Goal: Information Seeking & Learning: Learn about a topic

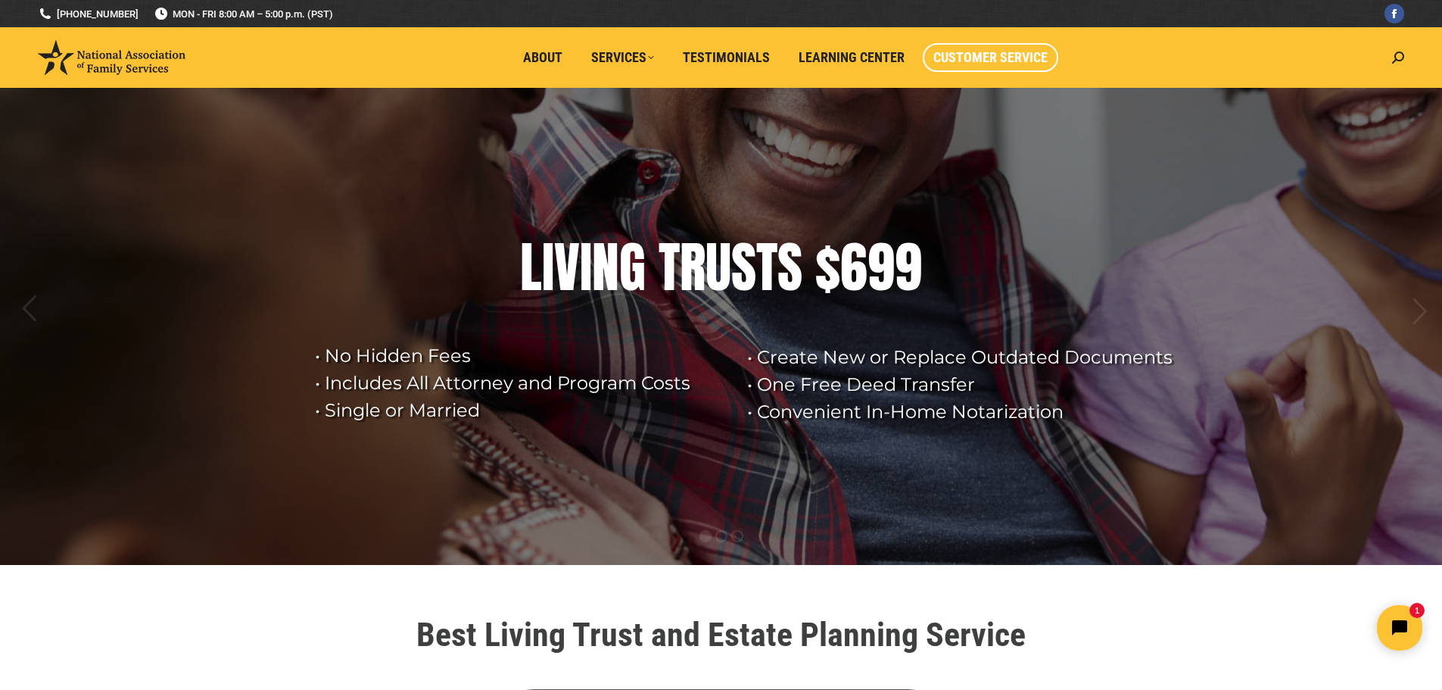
click at [995, 62] on span "Customer Service" at bounding box center [991, 57] width 114 height 17
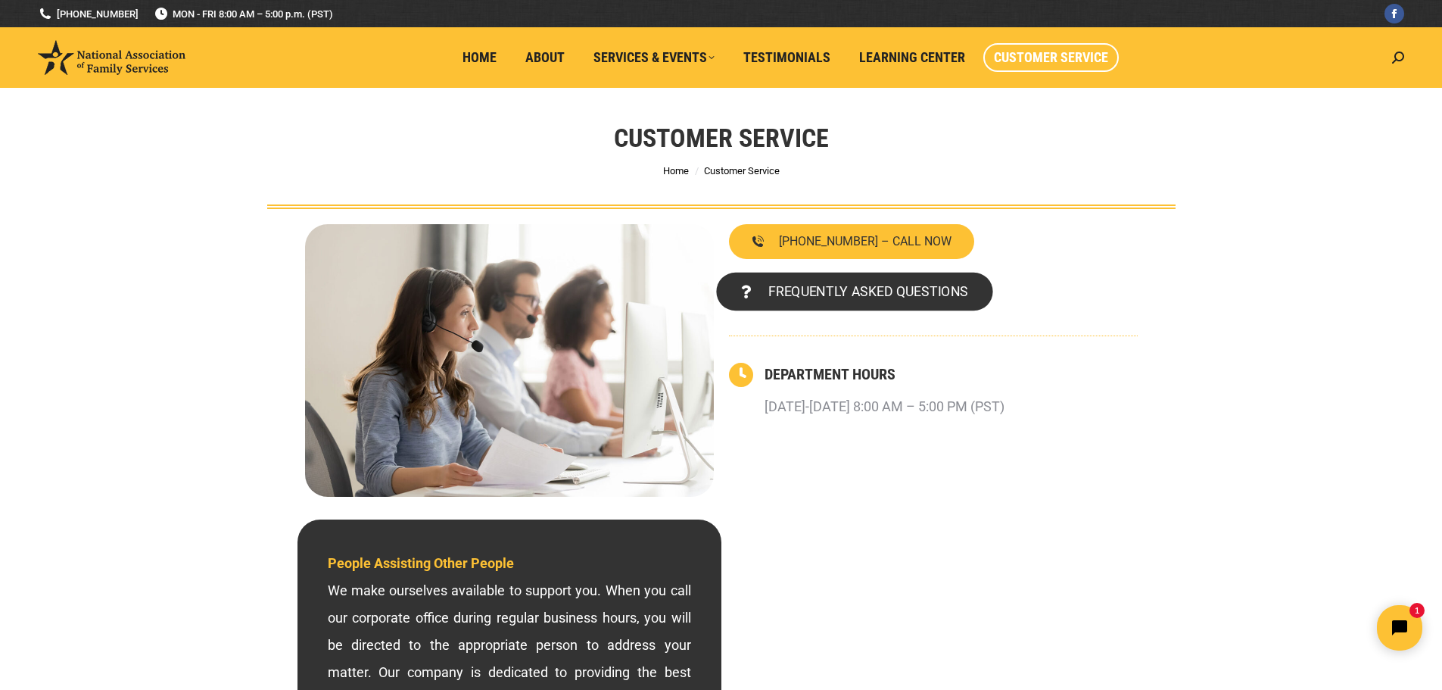
click at [838, 288] on span "FREQUENTLY ASKED QUESTIONS" at bounding box center [868, 292] width 200 height 14
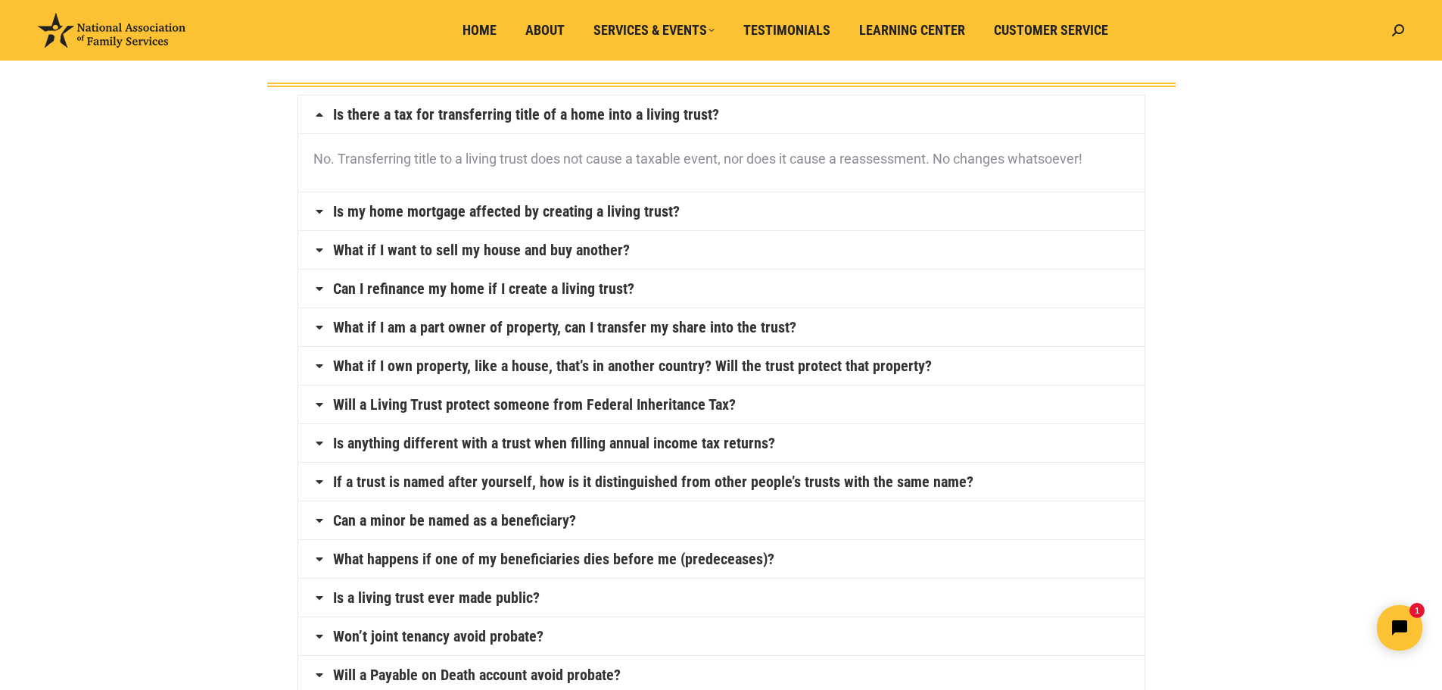
scroll to position [151, 0]
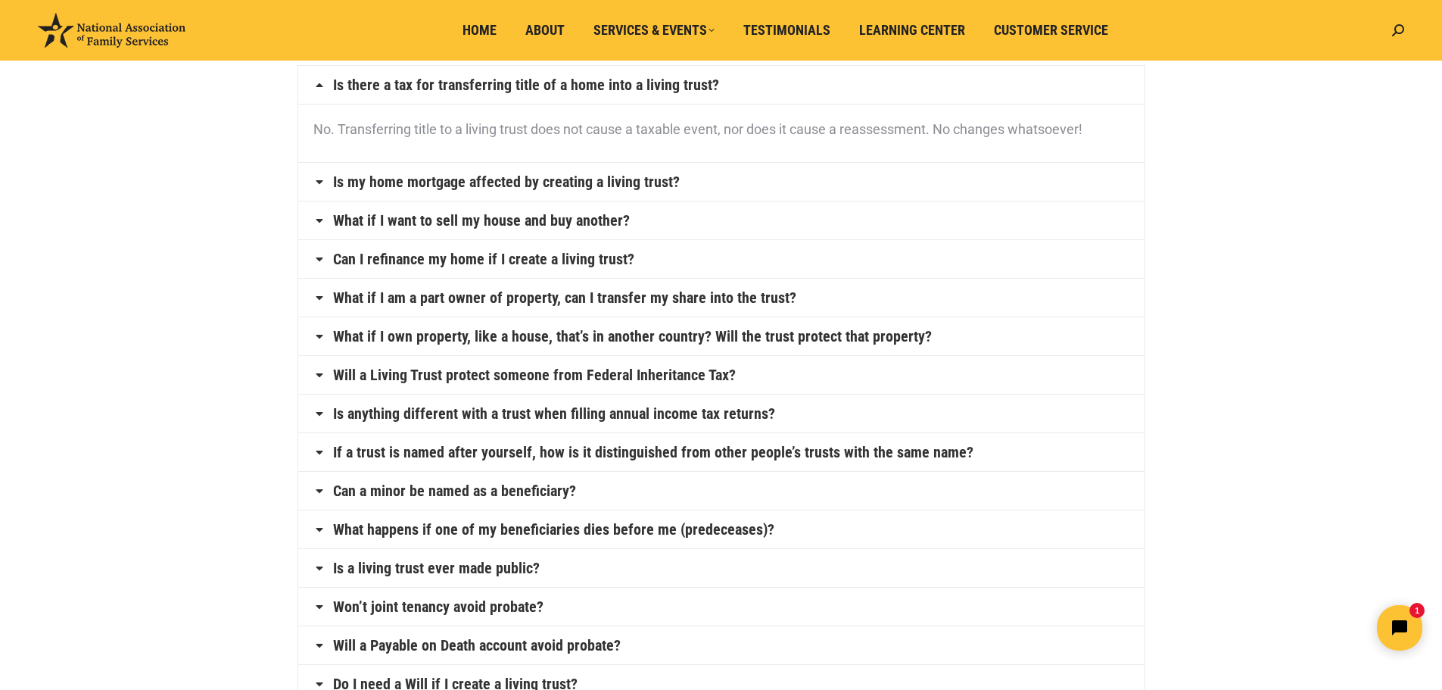
click at [552, 412] on link "Is anything different with a trust when filling annual income tax returns?" at bounding box center [554, 413] width 442 height 15
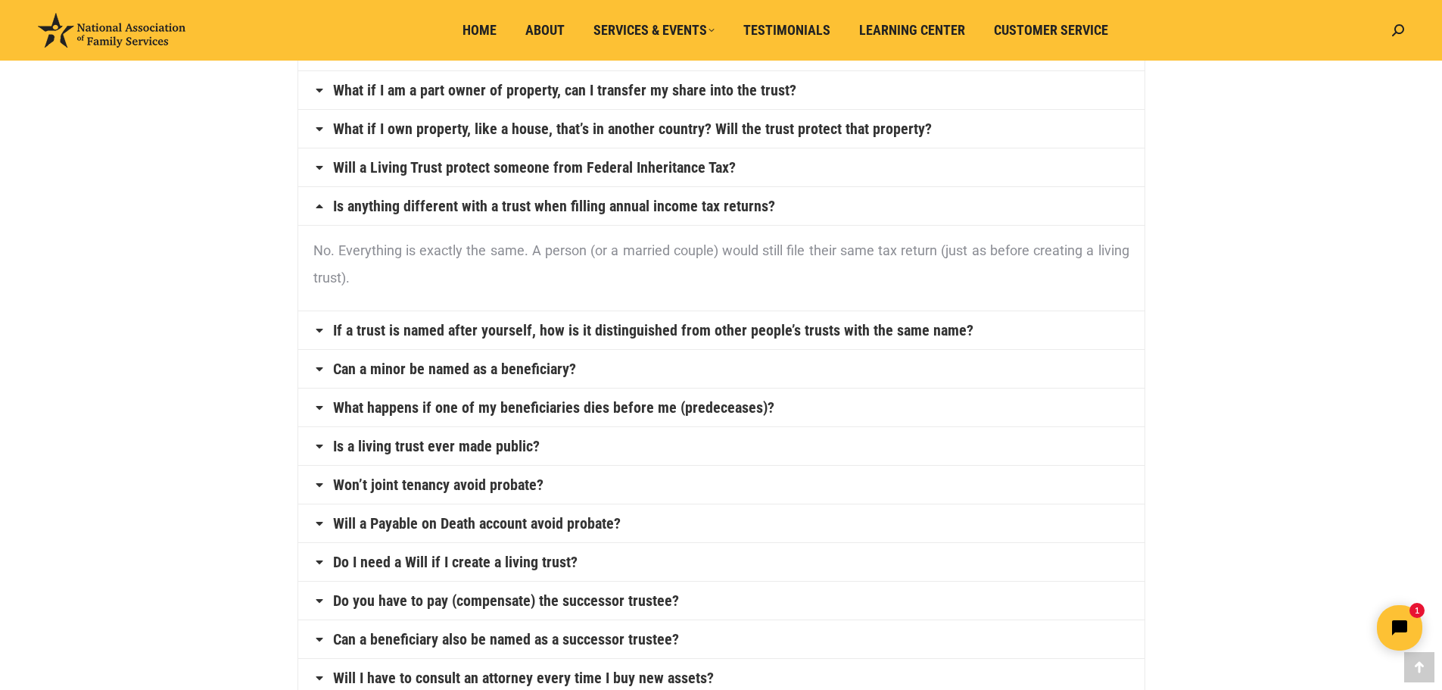
scroll to position [379, 0]
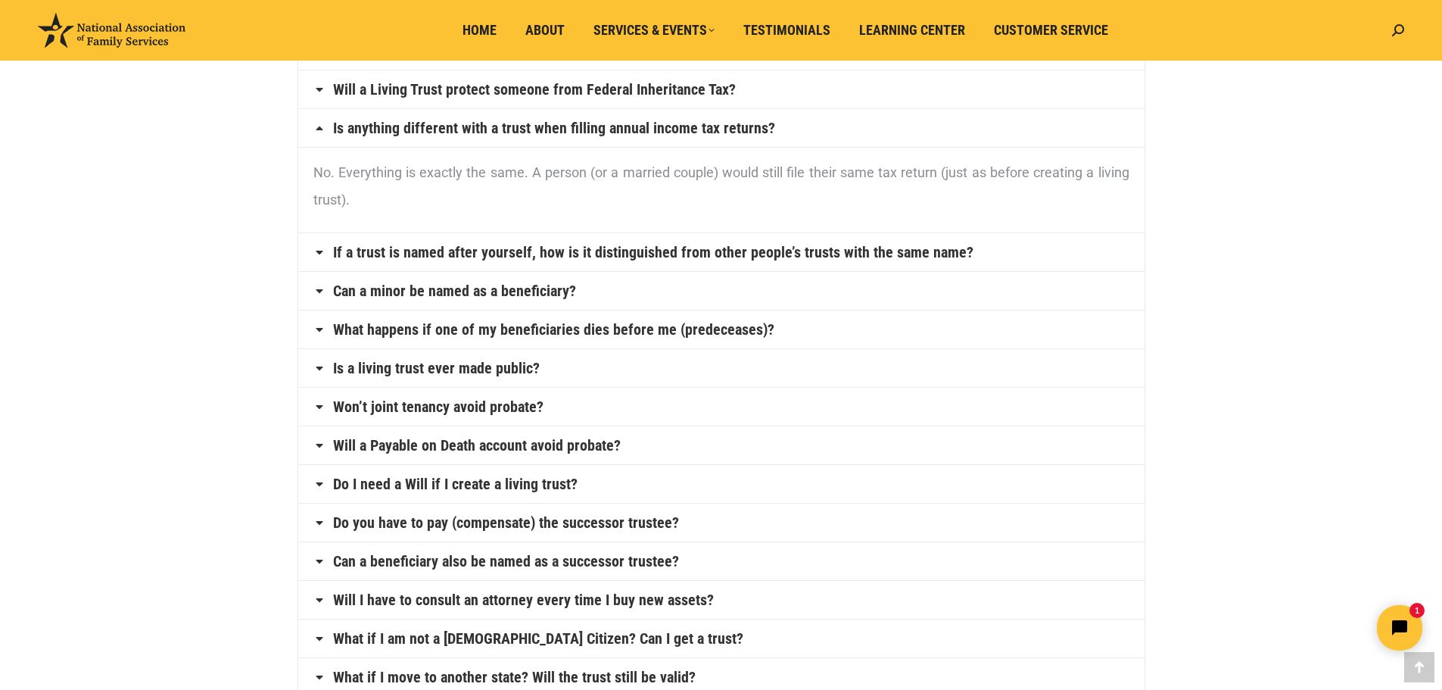
click at [625, 257] on link "If a trust is named after yourself, how is it distinguished from other people’s…" at bounding box center [653, 252] width 641 height 15
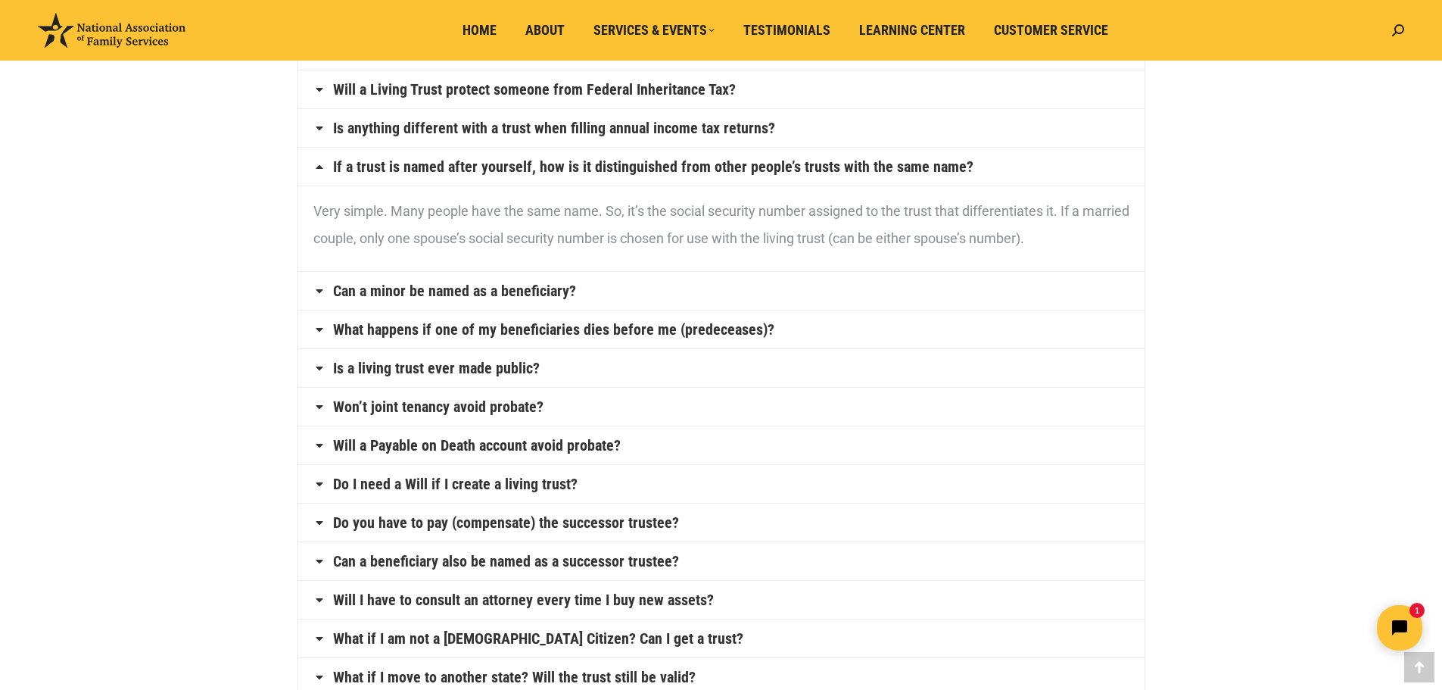
click at [418, 291] on link "Can a minor be named as a beneficiary?" at bounding box center [454, 290] width 243 height 15
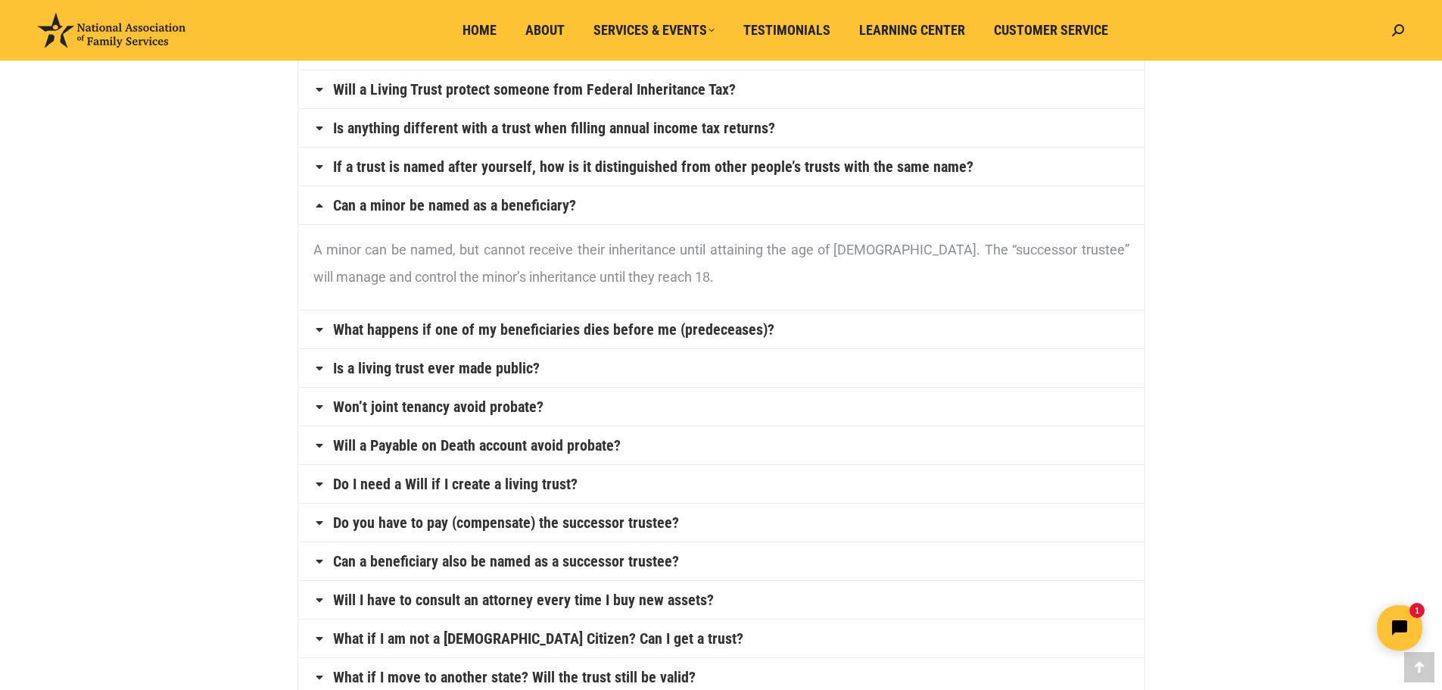
click at [497, 334] on link "What happens if one of my beneficiaries dies before me (predeceases)?" at bounding box center [553, 329] width 441 height 15
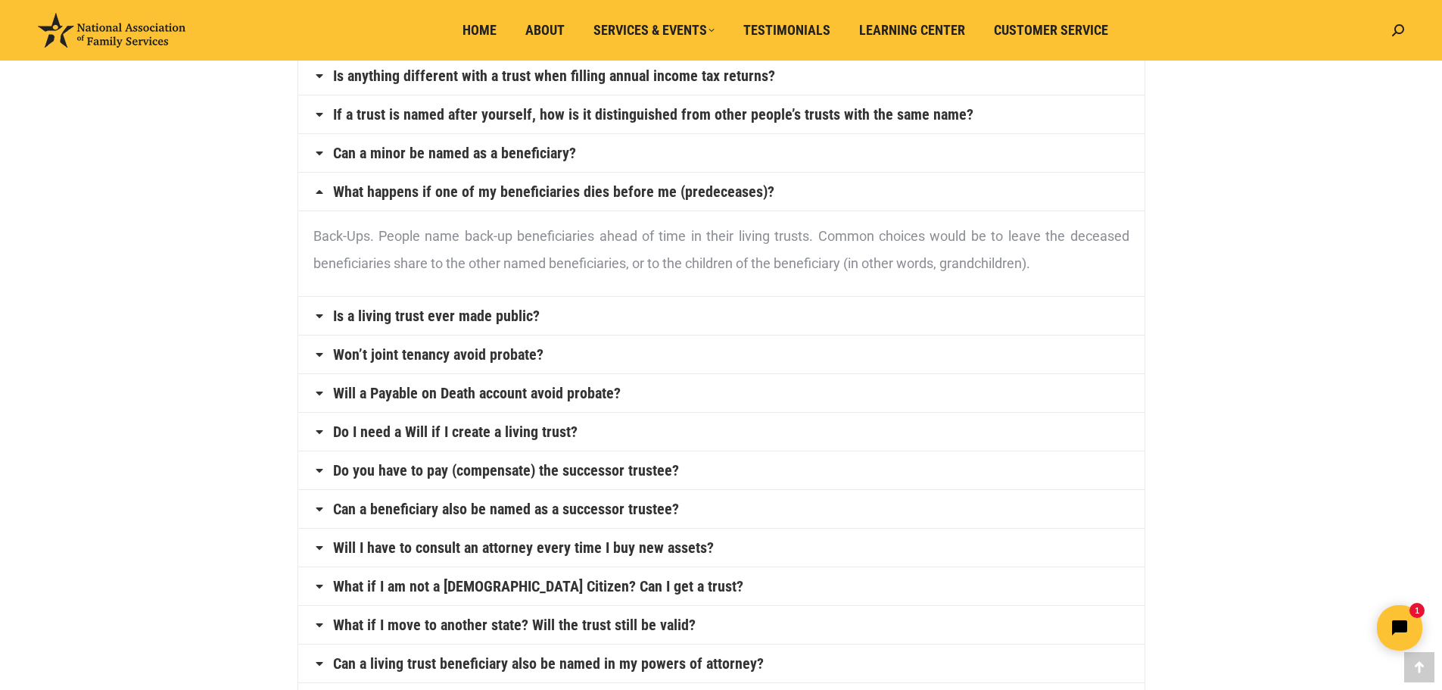
scroll to position [530, 0]
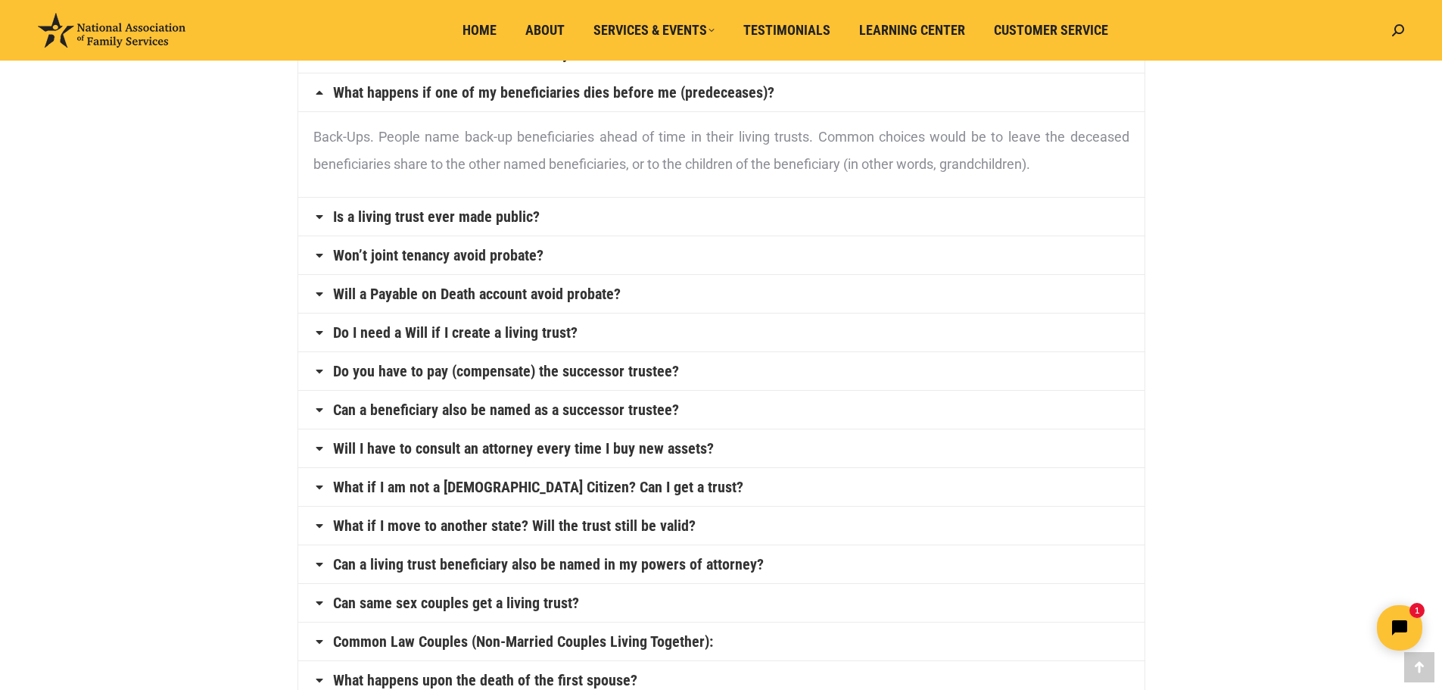
click at [474, 220] on link "Is a living trust ever made public?" at bounding box center [436, 216] width 207 height 15
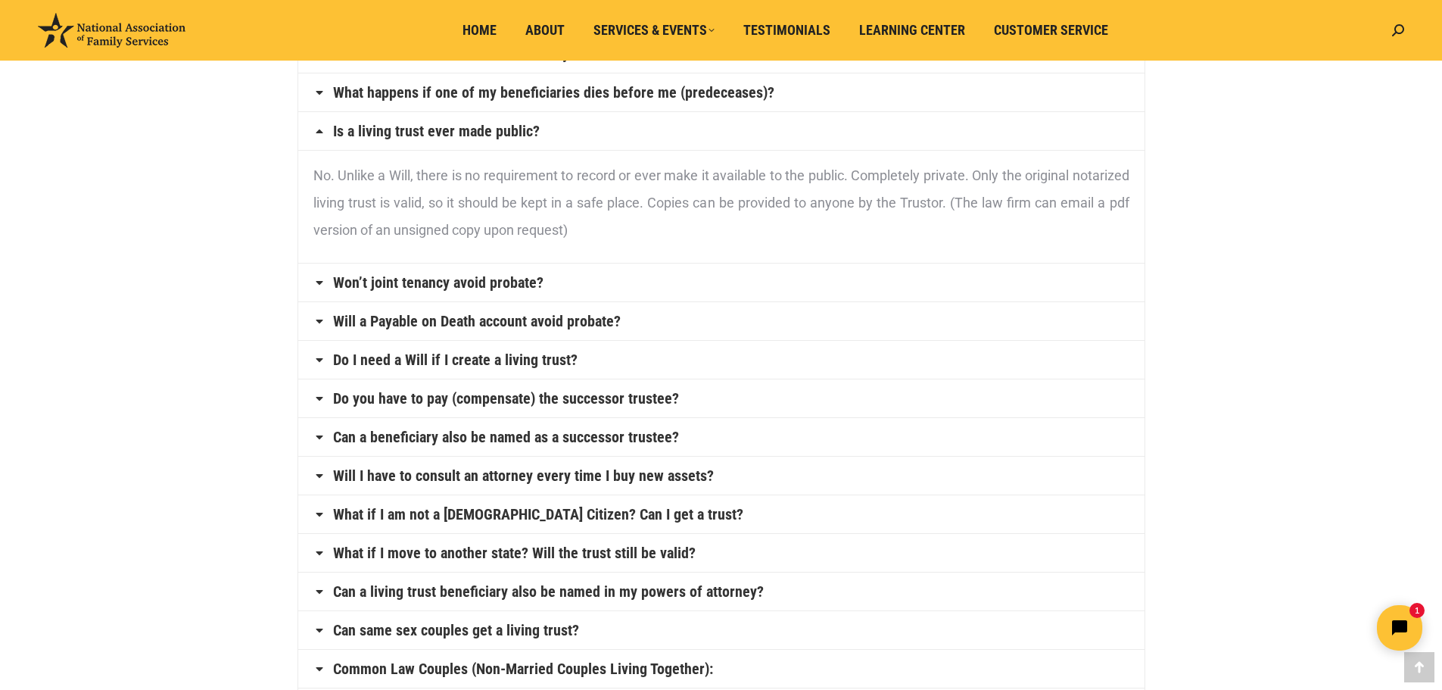
click at [450, 287] on link "Won’t joint tenancy avoid probate?" at bounding box center [438, 282] width 210 height 15
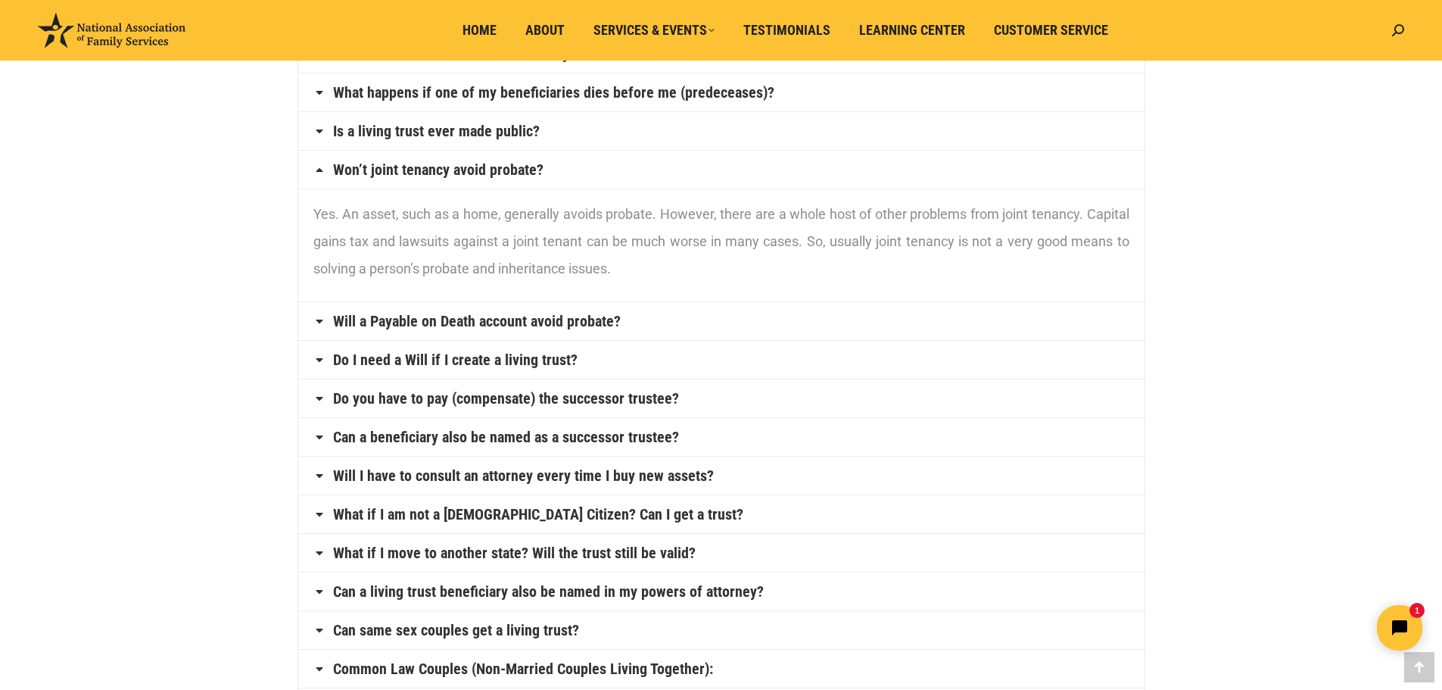
click at [444, 323] on link "Will a Payable on Death account avoid probate?" at bounding box center [477, 320] width 288 height 15
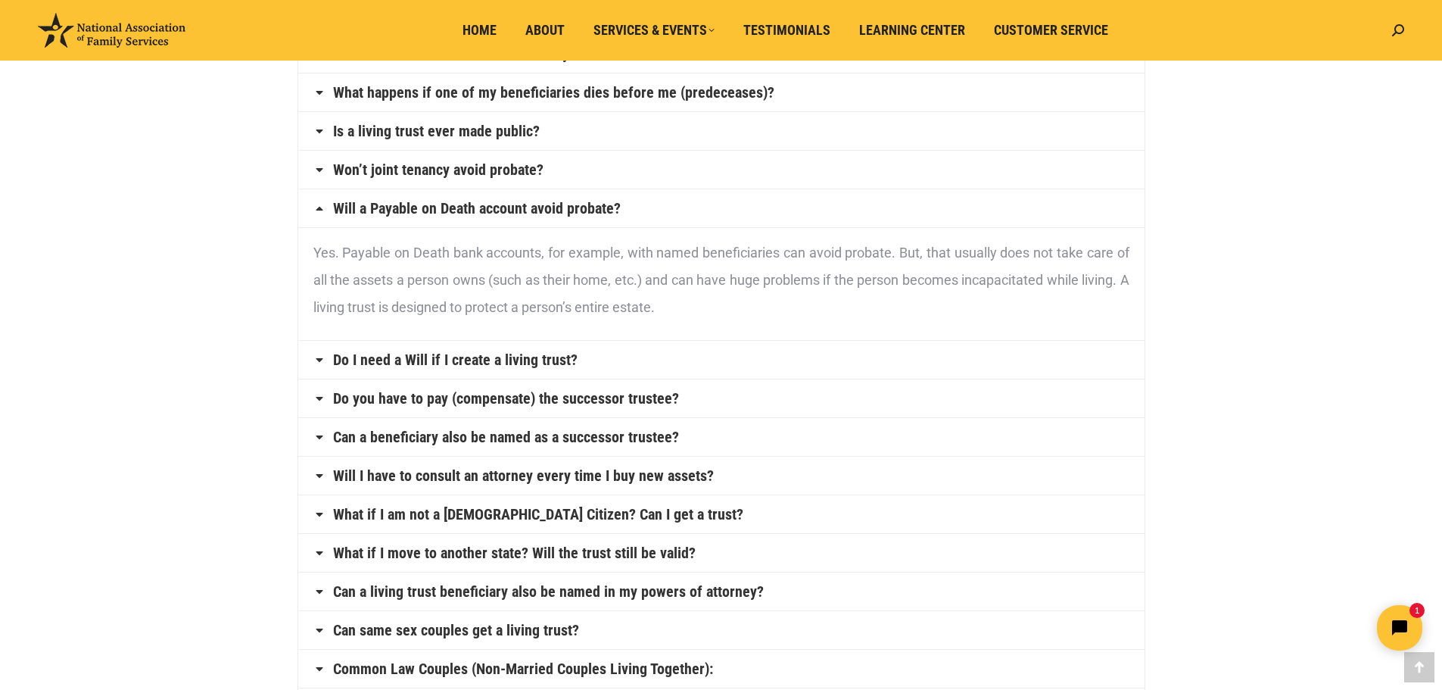
click at [390, 359] on link "Do I need a Will if I create a living trust?" at bounding box center [455, 359] width 245 height 15
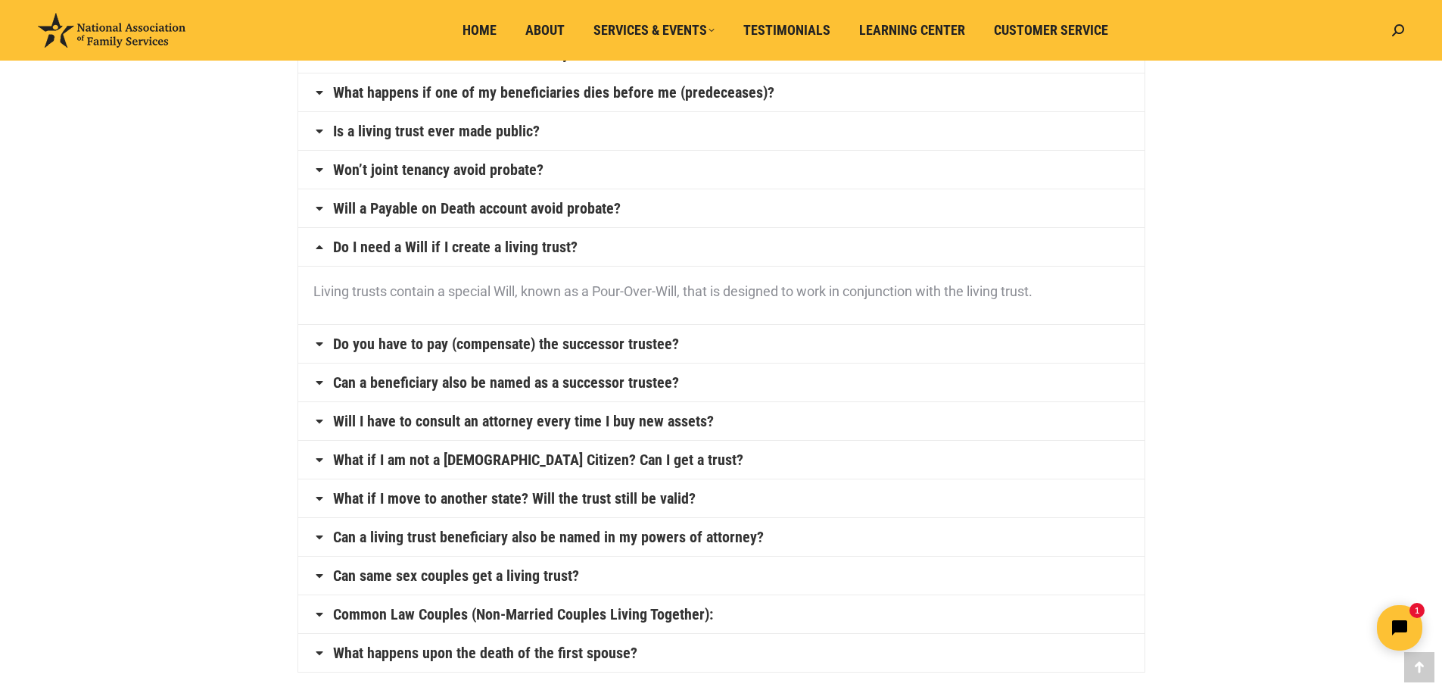
click at [522, 341] on link "Do you have to pay (compensate) the successor trustee?" at bounding box center [506, 343] width 346 height 15
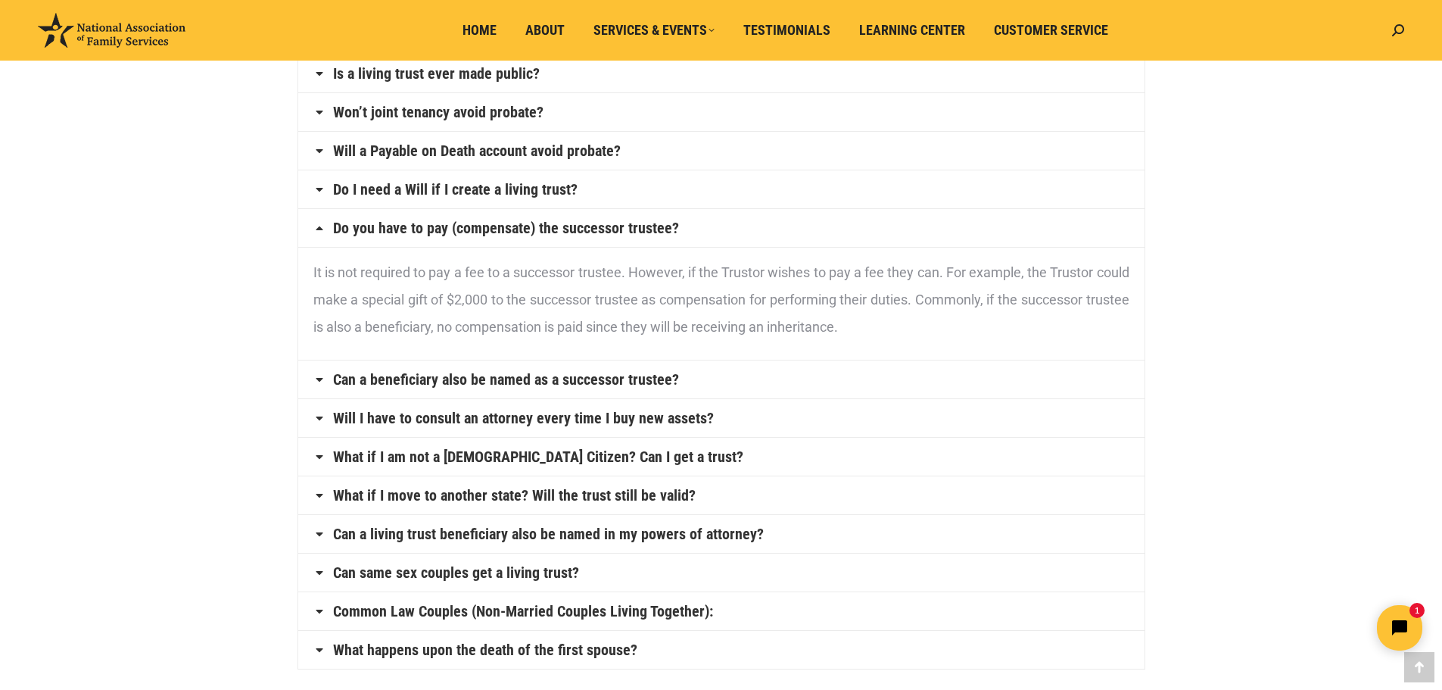
scroll to position [681, 0]
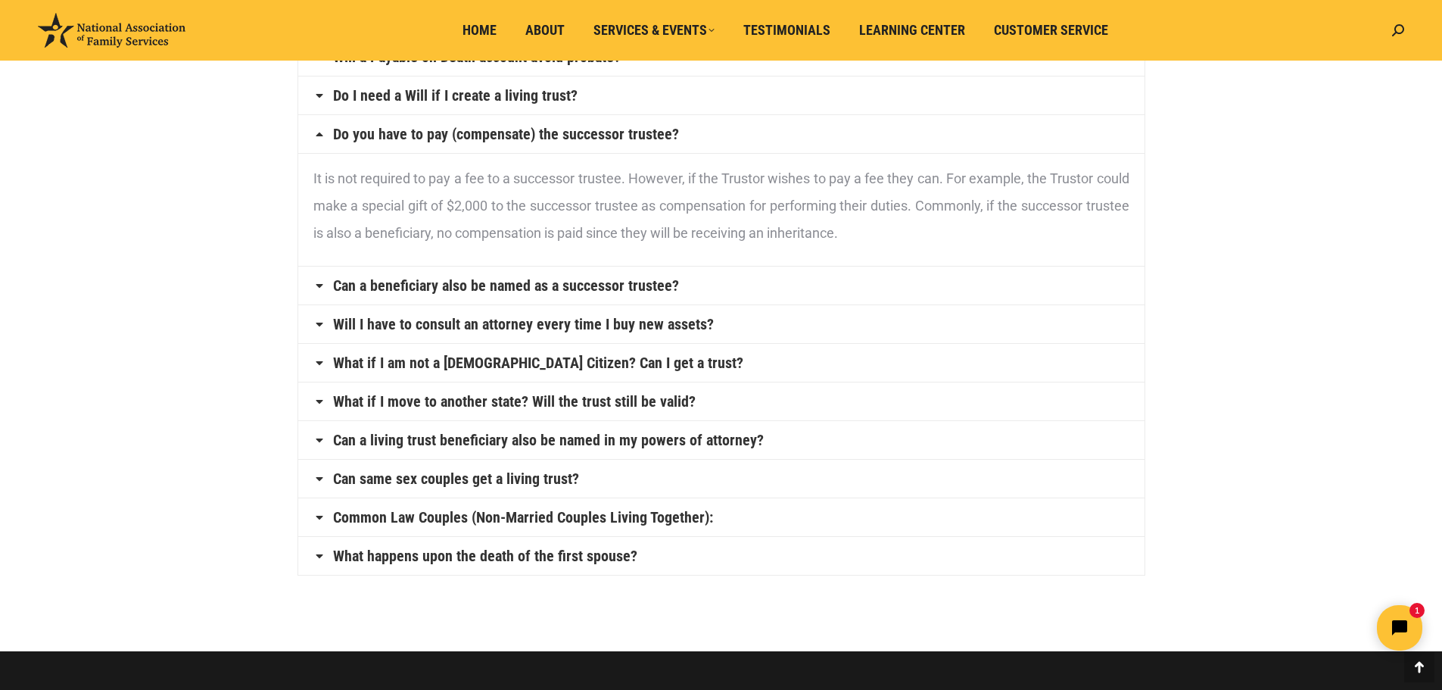
click at [504, 288] on link "Can a beneficiary also be named as a successor trustee?" at bounding box center [506, 285] width 346 height 15
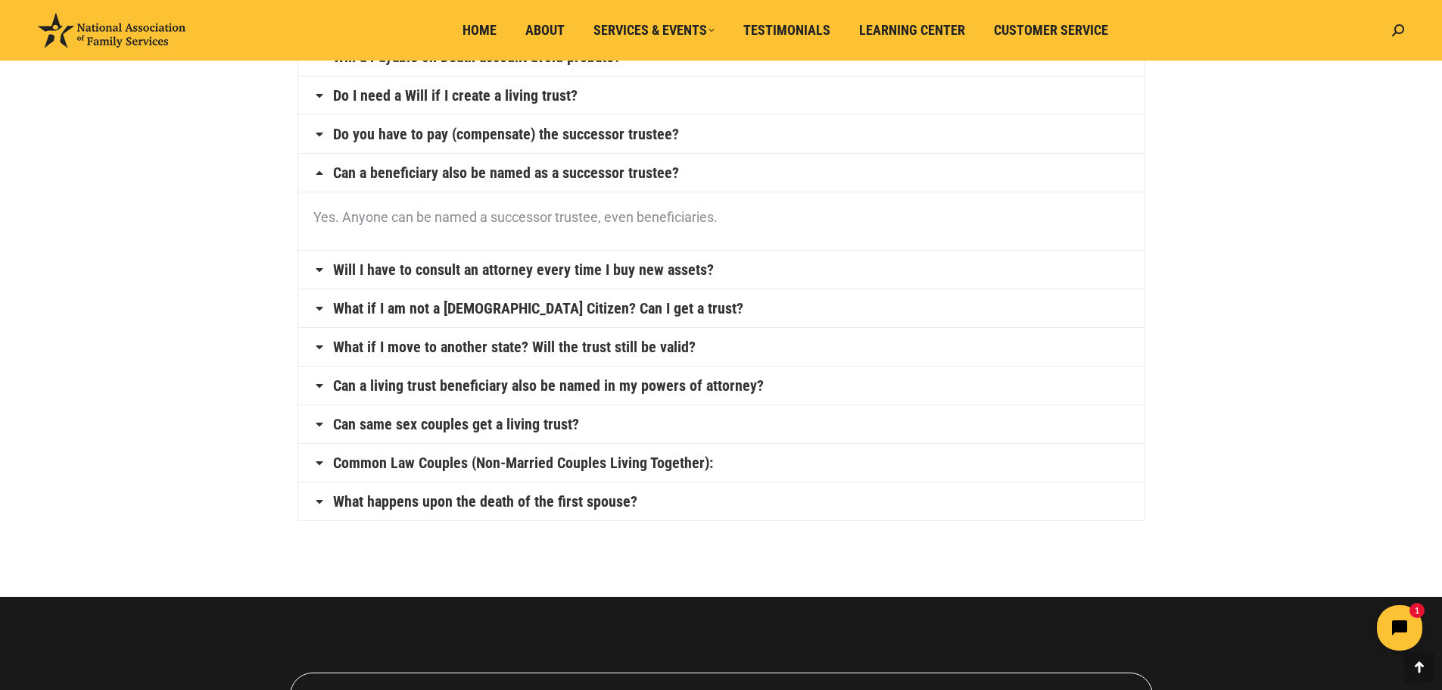
click at [495, 271] on link "Will I have to consult an attorney every time I buy new assets?" at bounding box center [523, 269] width 381 height 15
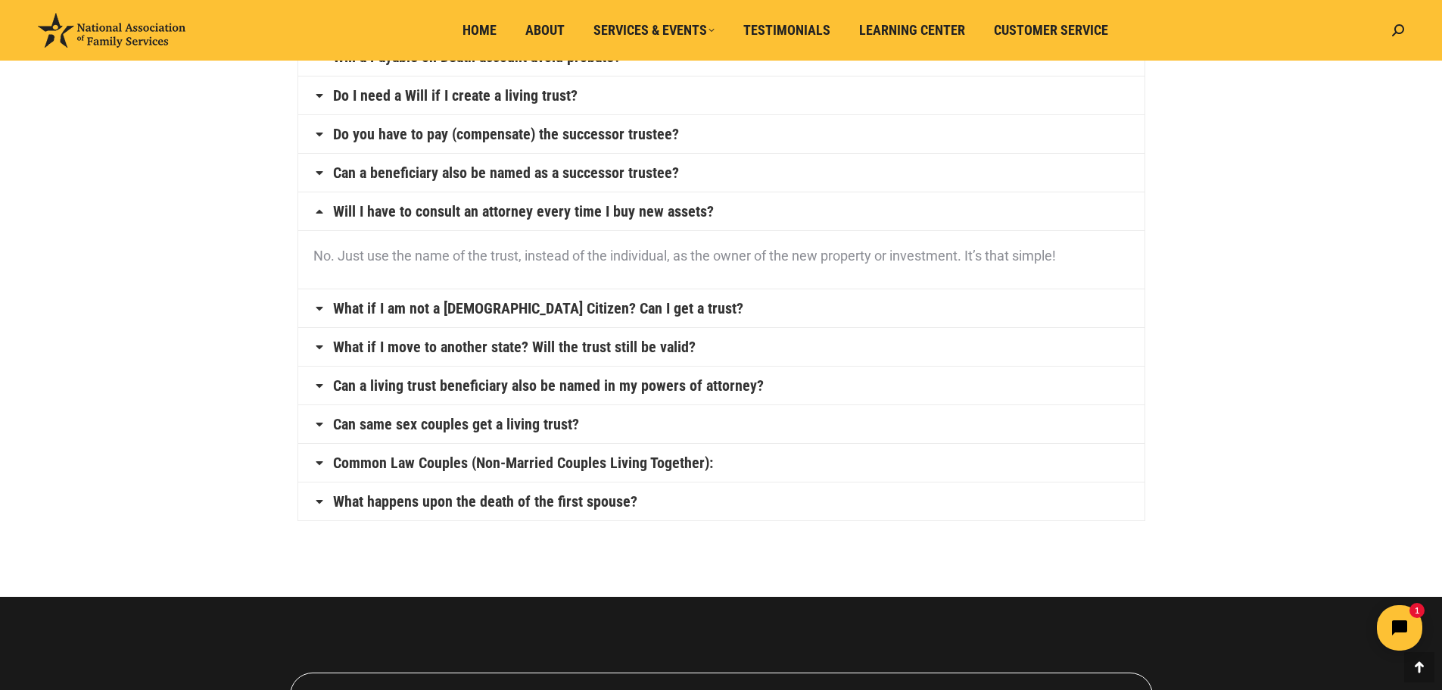
click at [557, 349] on link "What if I move to another state? Will the trust still be valid?" at bounding box center [514, 346] width 363 height 15
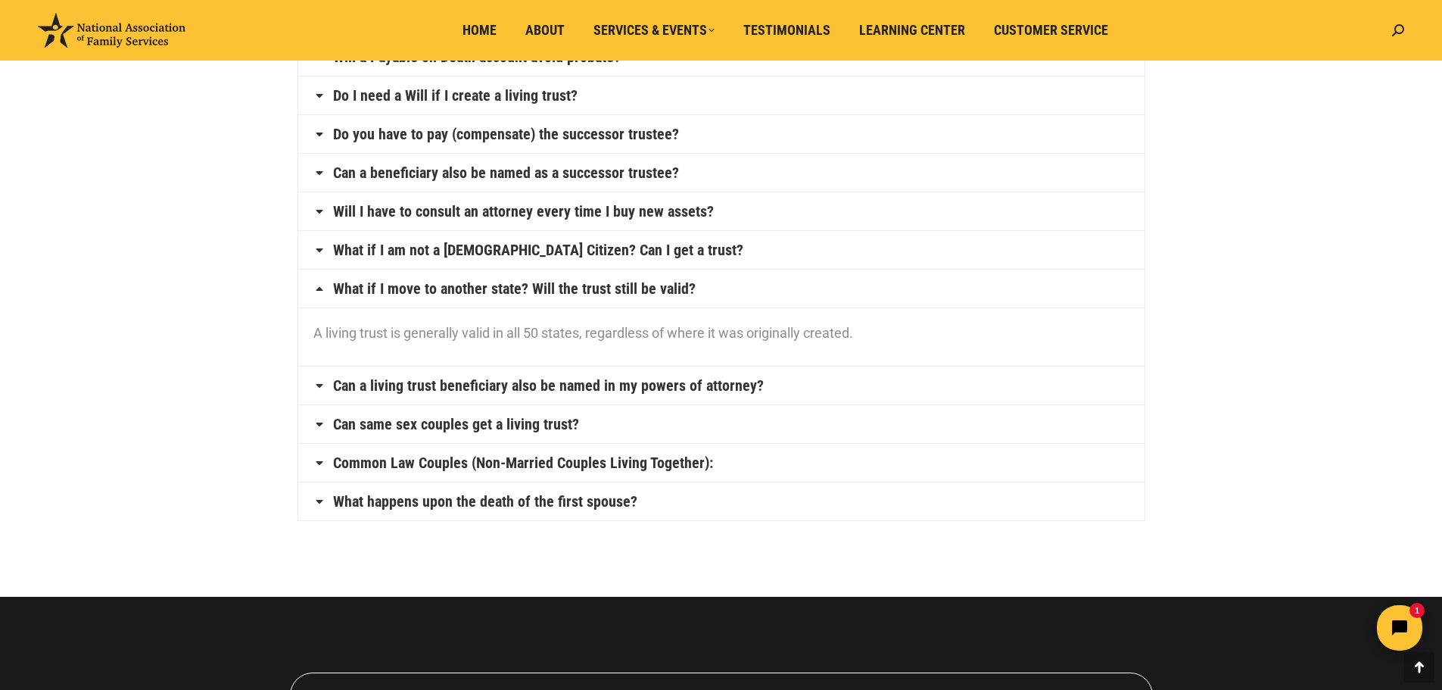
click at [477, 387] on link "Can a living trust beneficiary also be named in my powers of attorney?" at bounding box center [548, 385] width 431 height 15
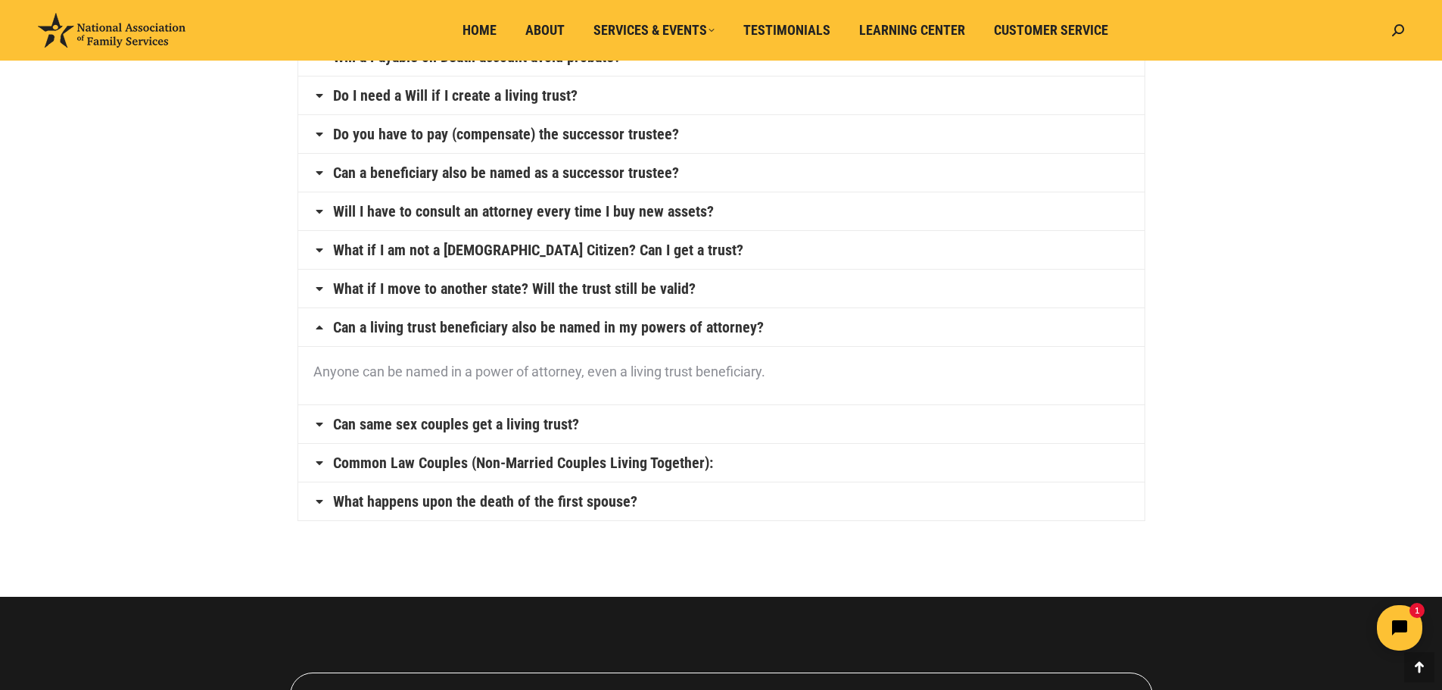
click at [485, 425] on link "Can same sex couples get a living trust?" at bounding box center [456, 423] width 246 height 15
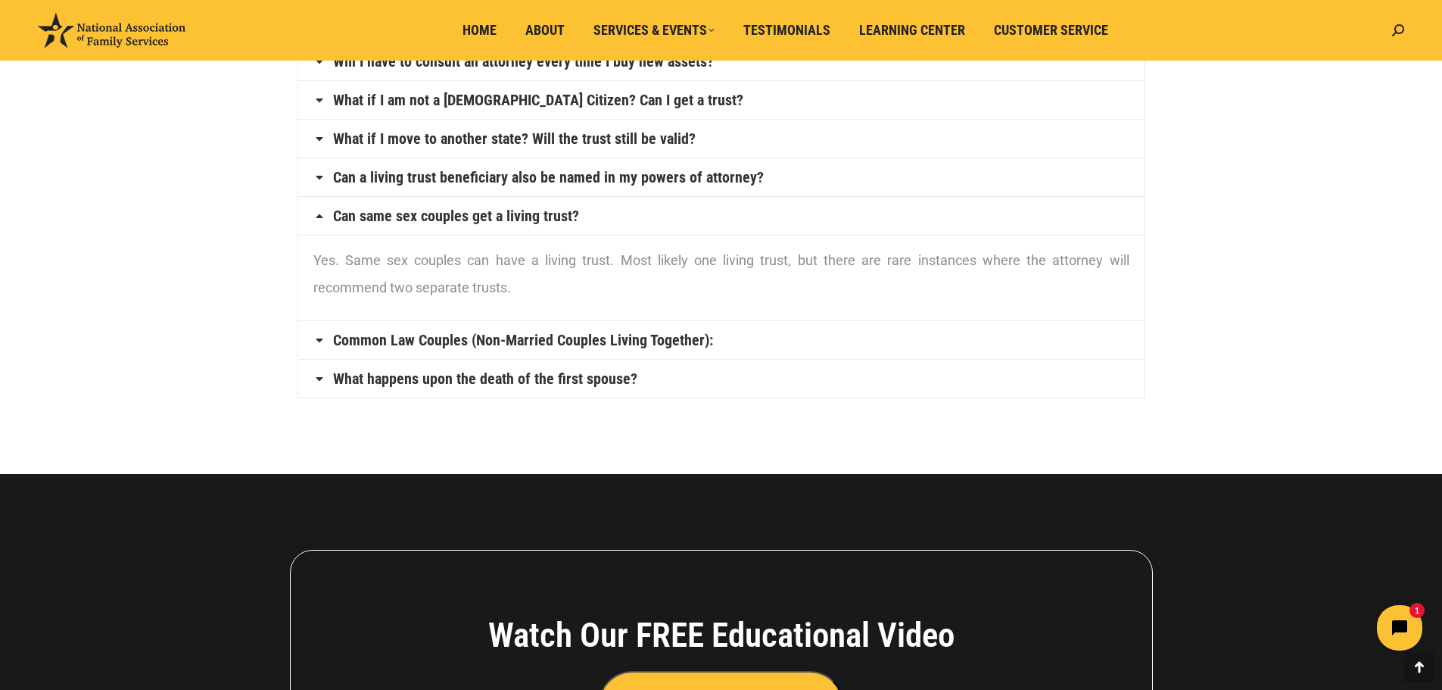
scroll to position [833, 0]
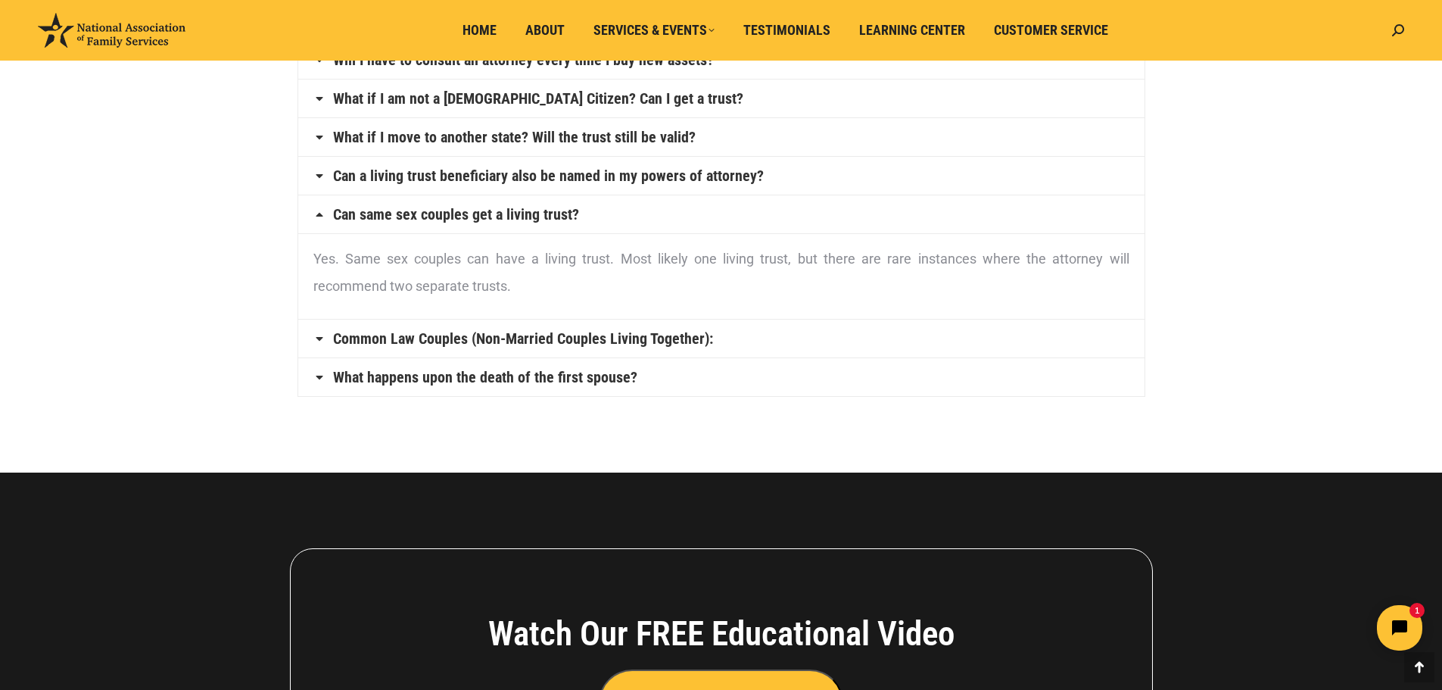
click at [522, 341] on link "Common Law Couples (Non-Married Couples Living Together):" at bounding box center [523, 338] width 380 height 15
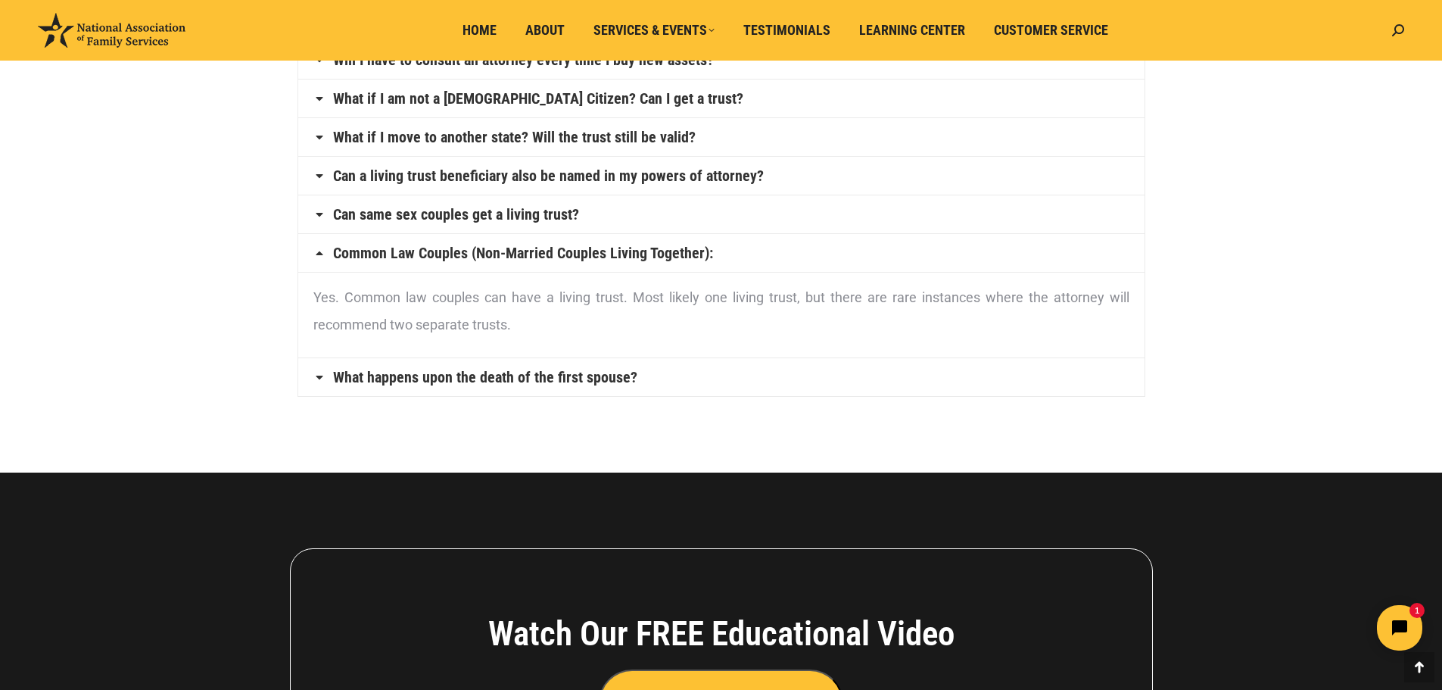
click at [450, 376] on link "What happens upon the death of the first spouse?" at bounding box center [485, 376] width 304 height 15
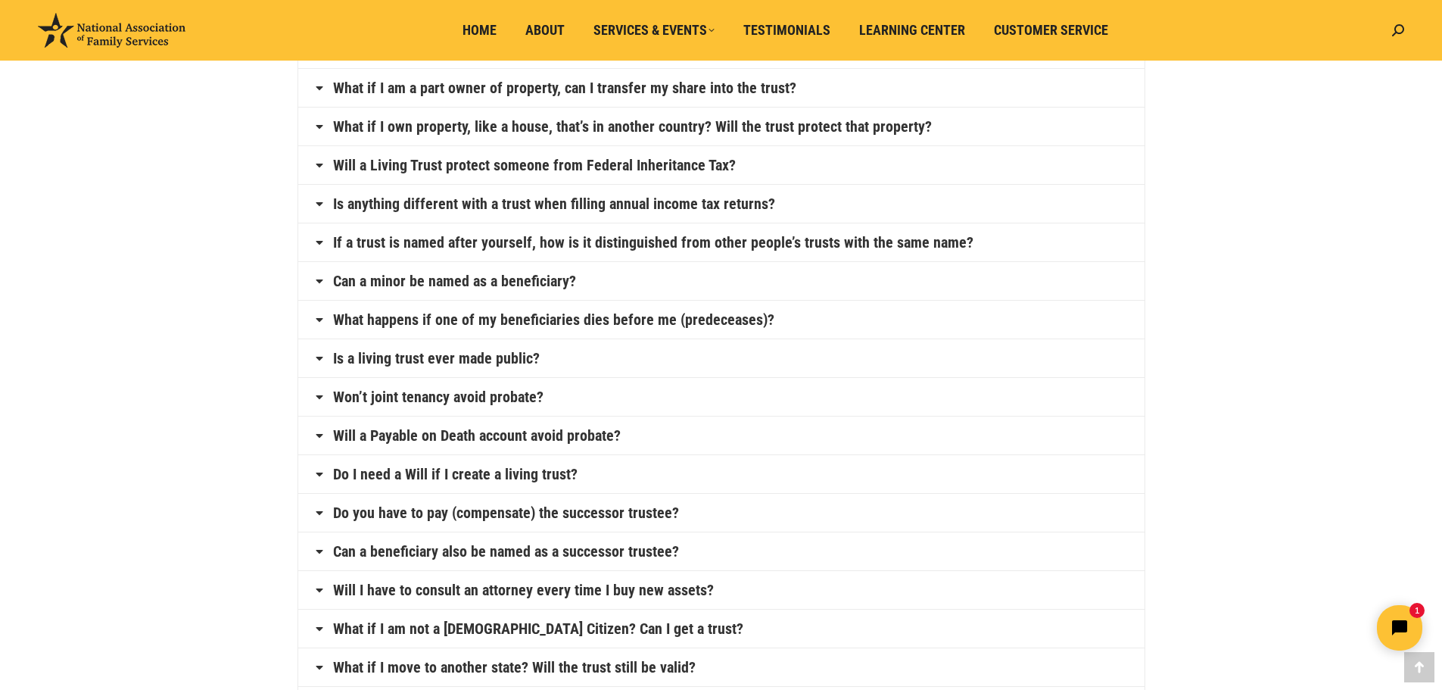
scroll to position [0, 0]
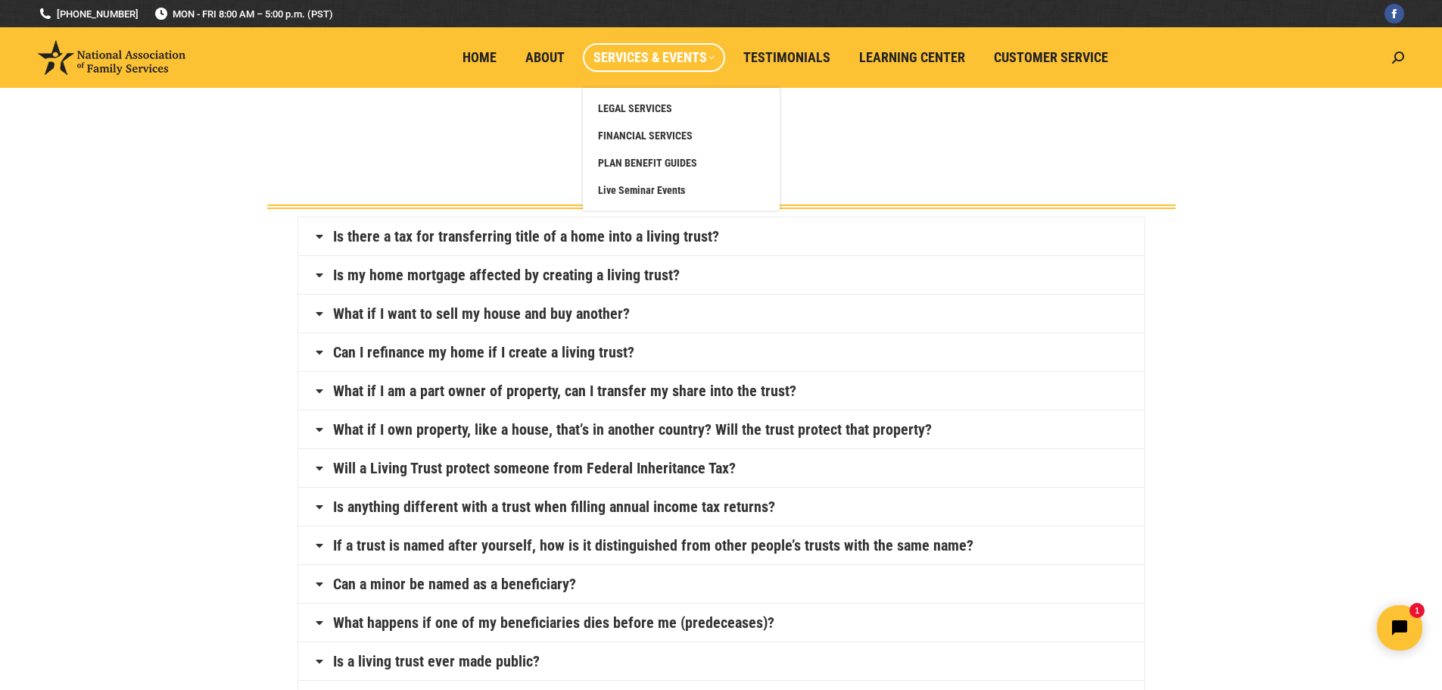
click at [684, 60] on span "Services & Events" at bounding box center [654, 57] width 121 height 17
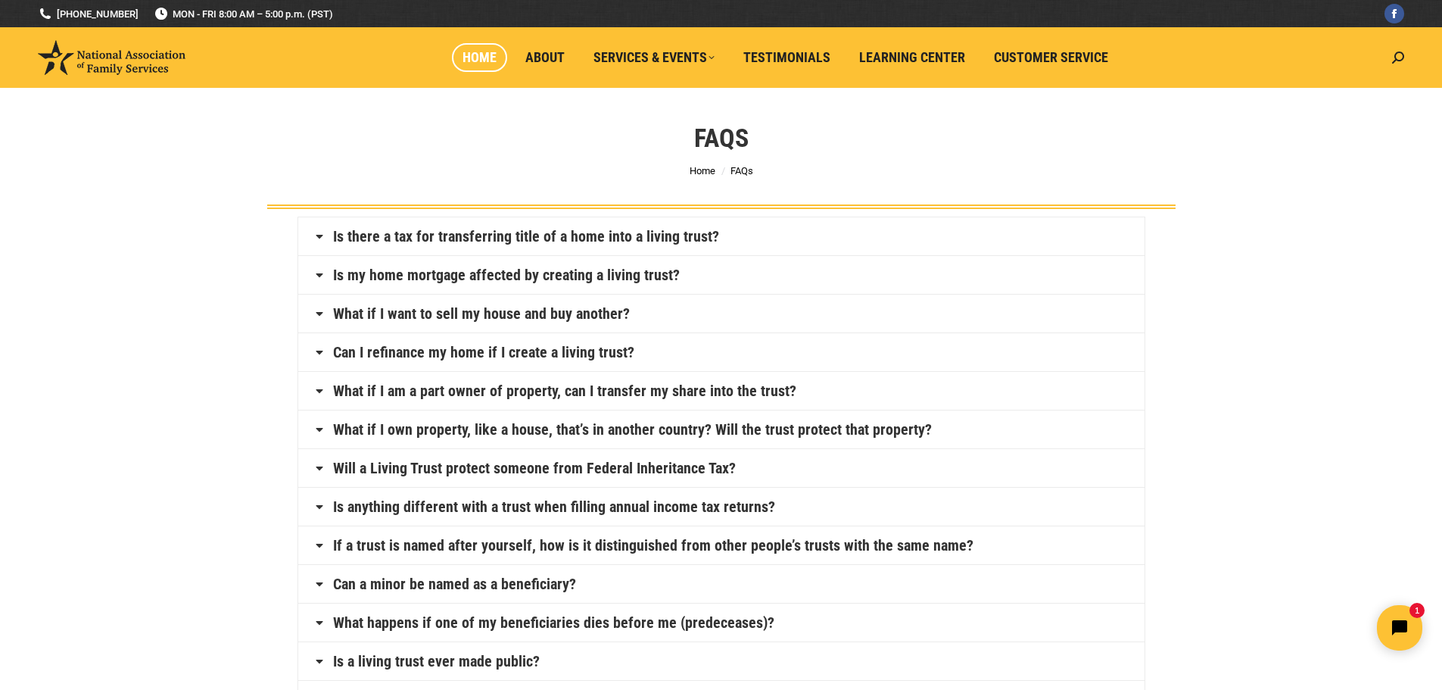
click at [472, 58] on span "Home" at bounding box center [480, 57] width 34 height 17
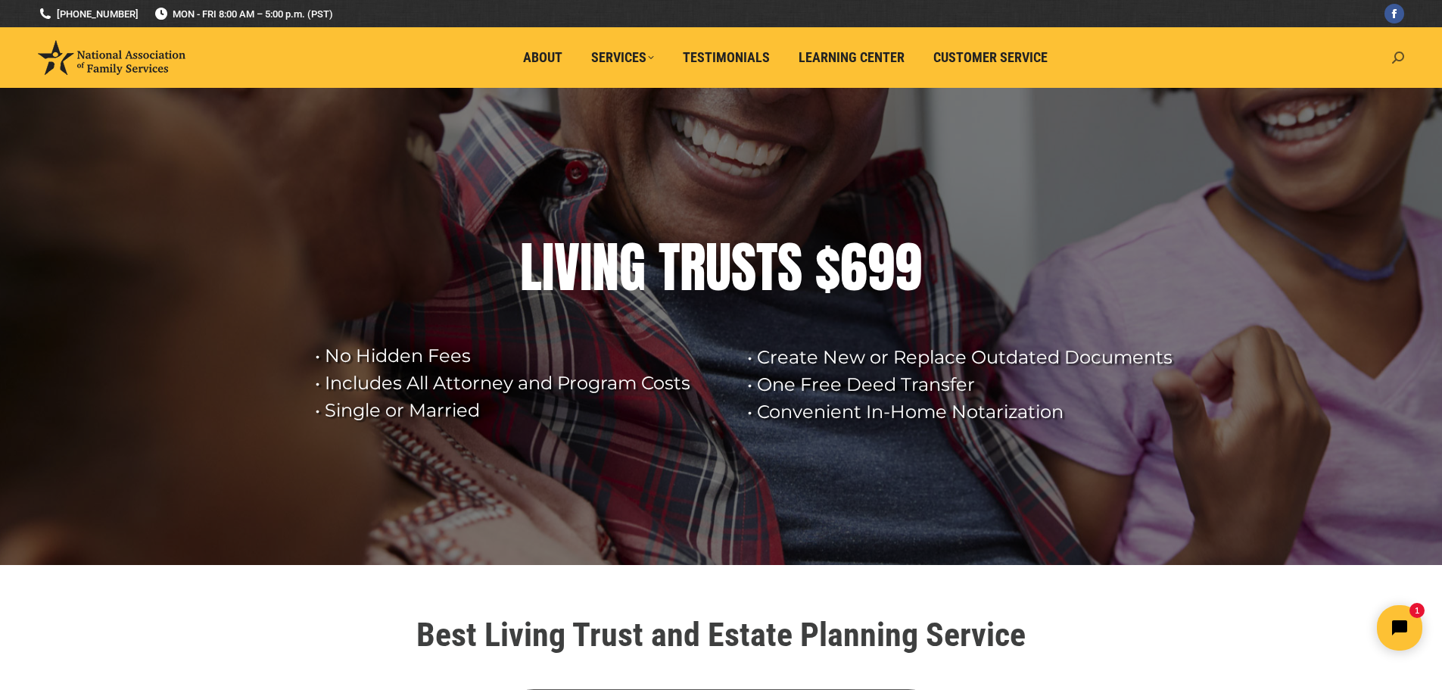
click at [1398, 57] on icon at bounding box center [1398, 57] width 12 height 12
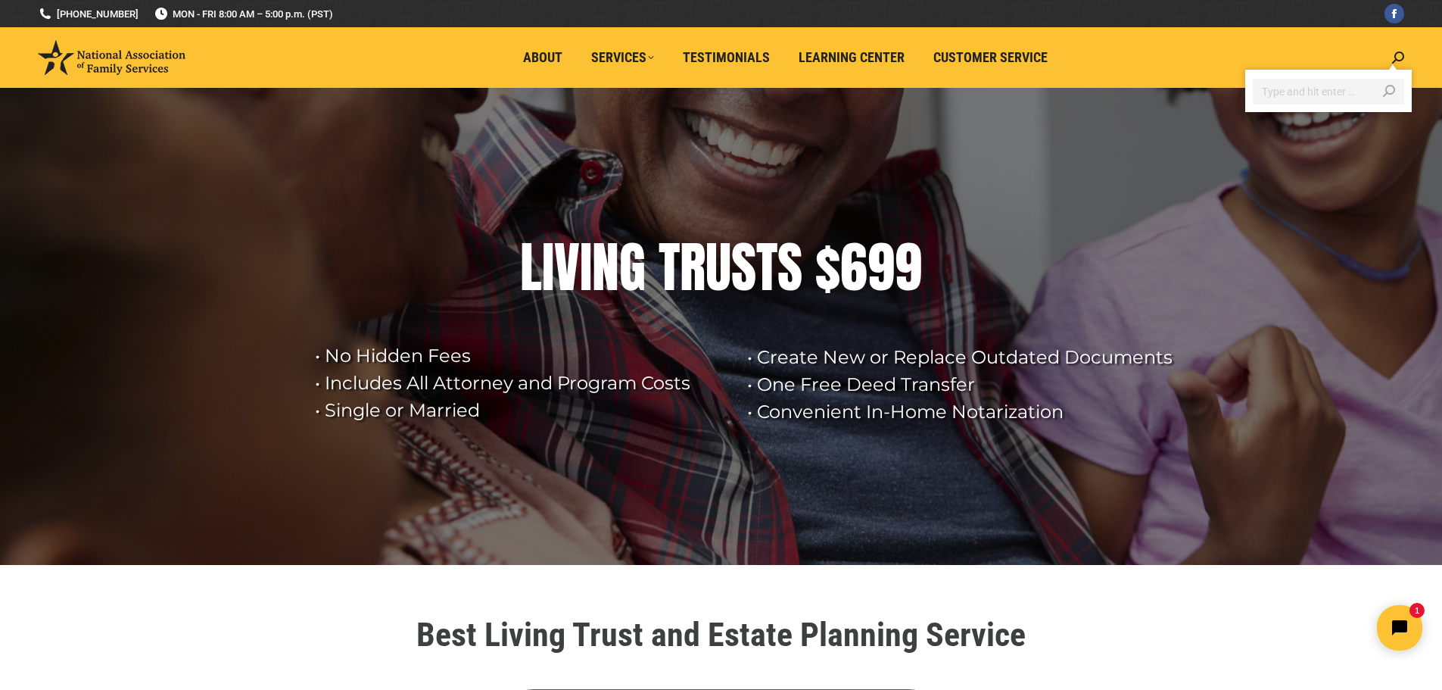
drag, startPoint x: 1395, startPoint y: 58, endPoint x: 1354, endPoint y: 70, distance: 42.6
click at [1392, 59] on icon at bounding box center [1398, 57] width 12 height 12
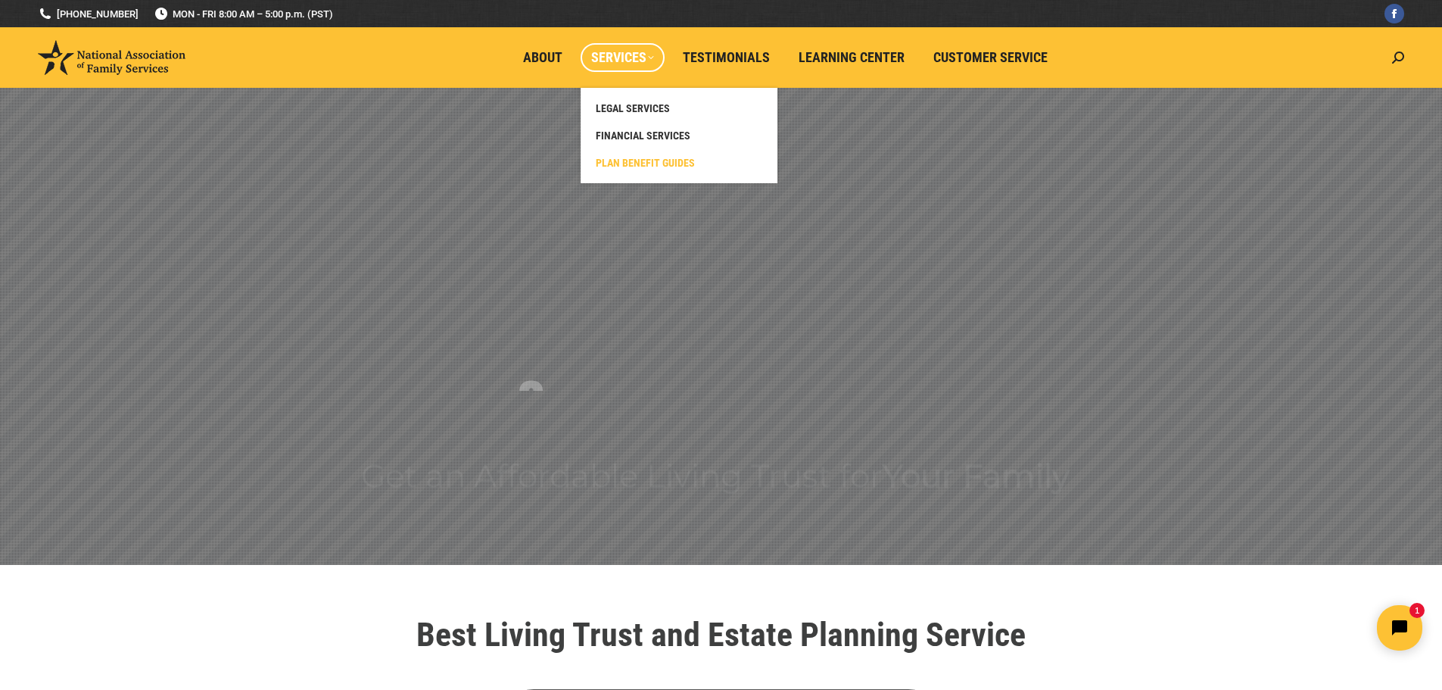
click at [629, 160] on span "PLAN BENEFIT GUIDES" at bounding box center [645, 163] width 99 height 14
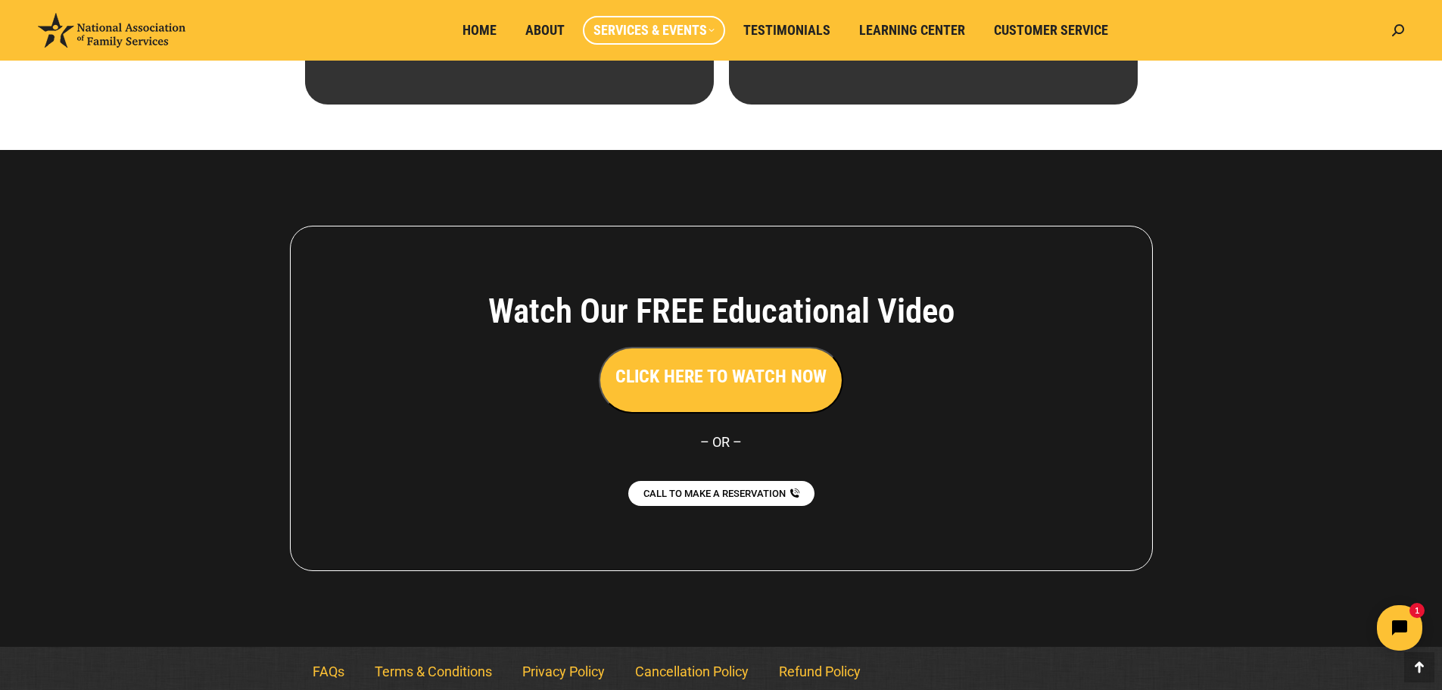
scroll to position [338, 0]
